Goal: Information Seeking & Learning: Find specific fact

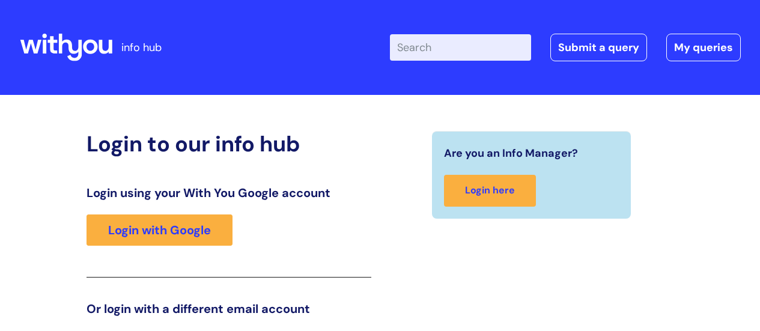
scroll to position [183, 0]
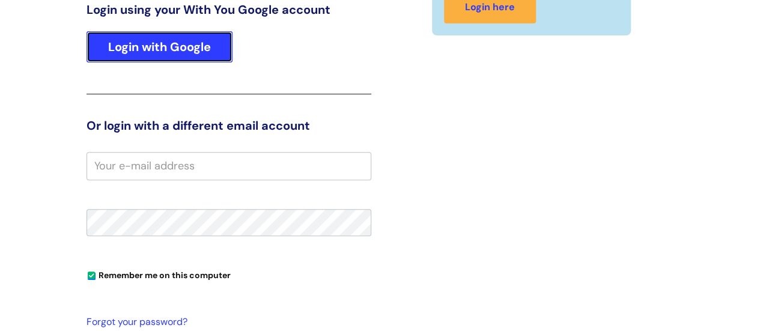
click at [155, 46] on link "Login with Google" at bounding box center [160, 46] width 146 height 31
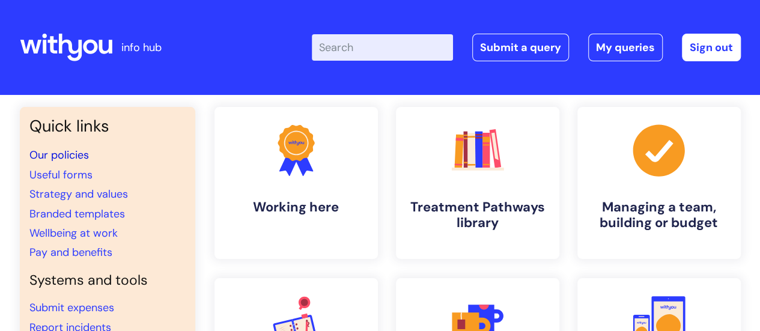
click at [65, 150] on link "Our policies" at bounding box center [58, 155] width 59 height 14
click at [358, 49] on input "Enter your search term here..." at bounding box center [382, 47] width 141 height 26
type input "bereave"
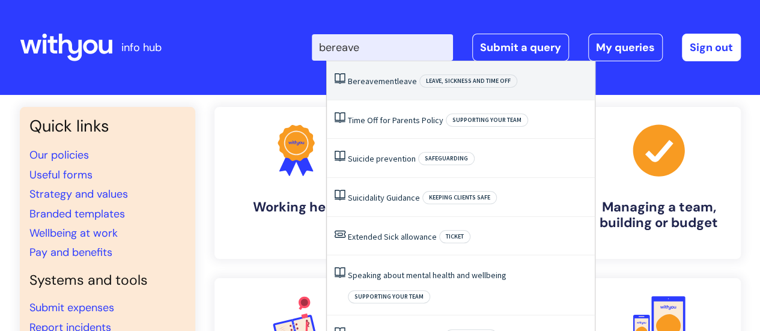
click at [377, 80] on span "Bereavement" at bounding box center [372, 81] width 49 height 11
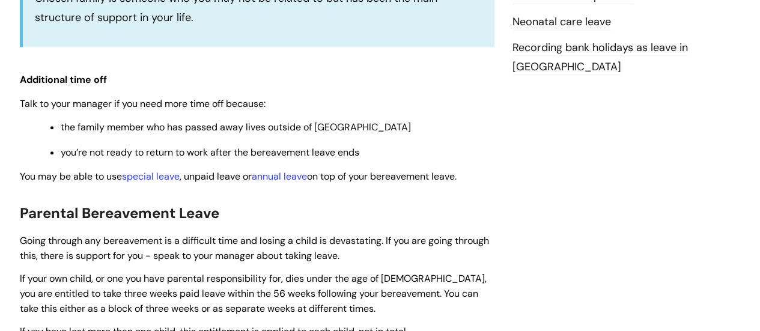
scroll to position [661, 0]
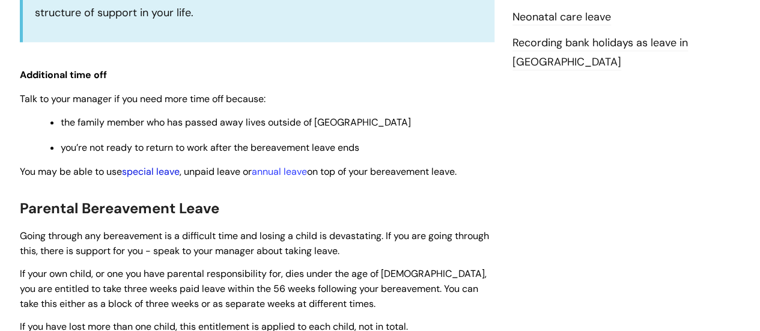
click at [151, 169] on link "special leave" at bounding box center [151, 171] width 58 height 13
